Goal: Information Seeking & Learning: Learn about a topic

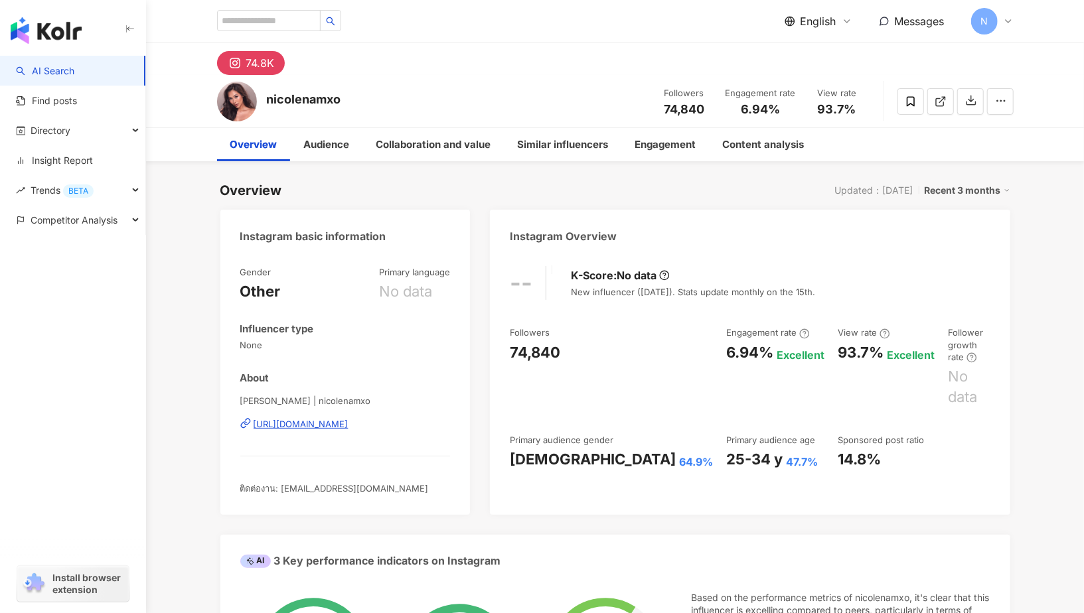
click at [665, 272] on icon at bounding box center [664, 275] width 11 height 11
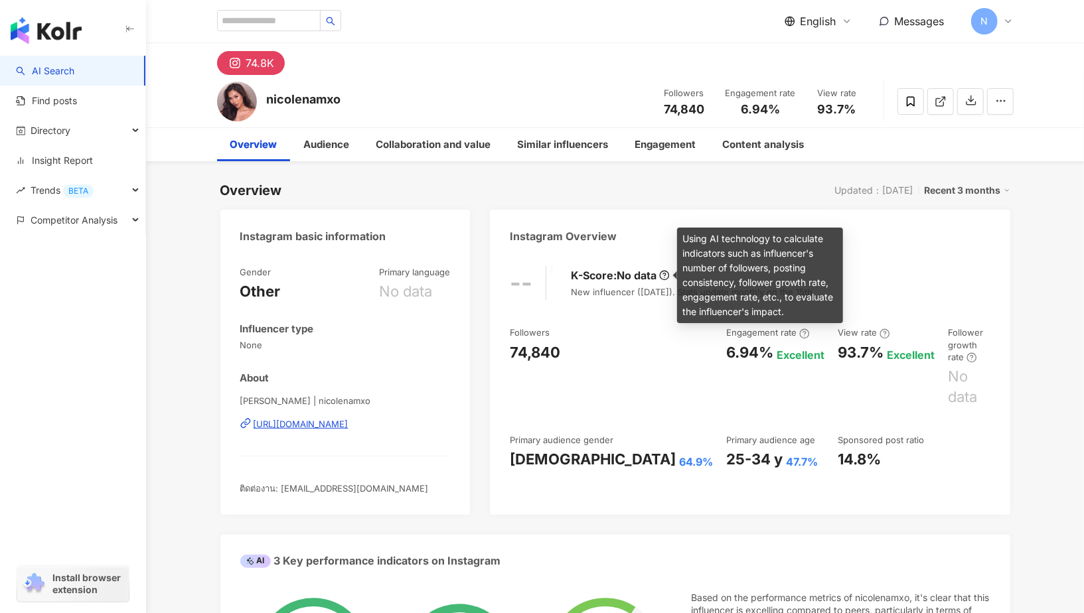
click at [665, 274] on icon at bounding box center [664, 276] width 3 height 5
